Goal: Task Accomplishment & Management: Use online tool/utility

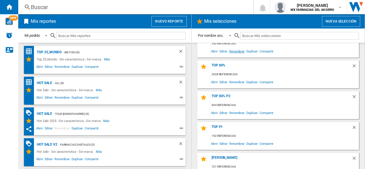
scroll to position [551, 0]
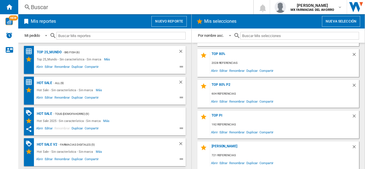
click at [338, 18] on button "Nueva selección" at bounding box center [341, 21] width 38 height 11
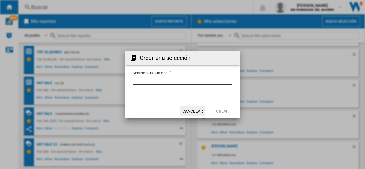
click at [154, 79] on input "Nombre de la selección '" at bounding box center [182, 80] width 99 height 9
type input "*"
type input "**********"
click at [223, 113] on button "Crear" at bounding box center [222, 111] width 25 height 10
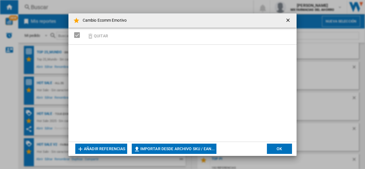
scroll to position [582, 0]
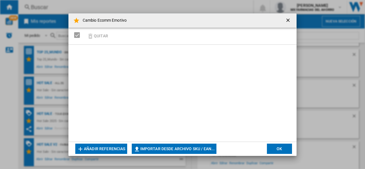
click at [158, 148] on button "Importar desde archivo SKU / EAN..." at bounding box center [174, 149] width 85 height 10
type input "**********"
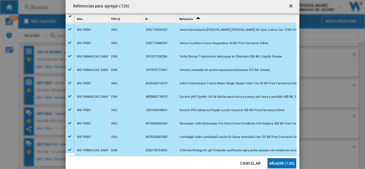
click at [279, 162] on button "Añadir (126)" at bounding box center [281, 163] width 29 height 10
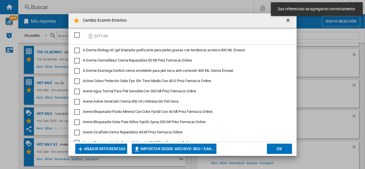
click at [247, 22] on md-toolbar "Cambio Ecomm Emotivo" at bounding box center [182, 20] width 228 height 14
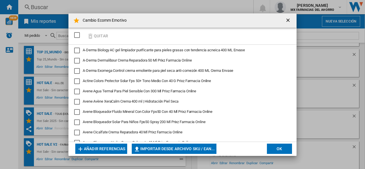
click at [281, 149] on button "OK" at bounding box center [279, 149] width 25 height 10
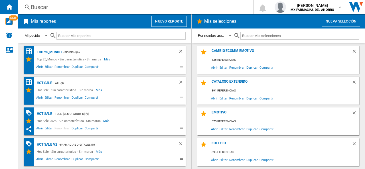
scroll to position [0, 0]
click at [240, 51] on div "Cambio Ecomm Emotivo" at bounding box center [280, 53] width 141 height 8
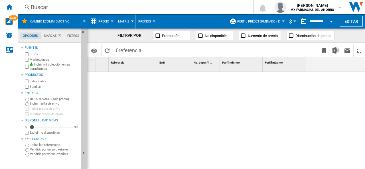
click at [278, 19] on button "Perfil predeterminado (1)" at bounding box center [260, 21] width 46 height 14
click at [253, 21] on span "Perfil predeterminado (1)" at bounding box center [258, 22] width 43 height 4
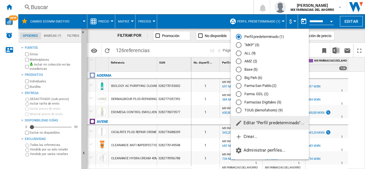
click at [237, 62] on div "AMZ (2)" at bounding box center [239, 61] width 6 height 6
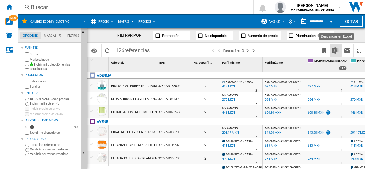
click at [335, 51] on img "Descargar en Excel" at bounding box center [335, 50] width 7 height 7
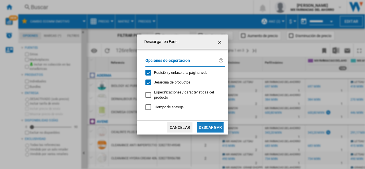
click at [210, 127] on button "Descargar" at bounding box center [210, 127] width 27 height 10
